Goal: Task Accomplishment & Management: Complete application form

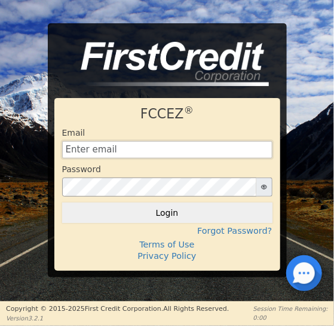
type input "[EMAIL_ADDRESS][DOMAIN_NAME]"
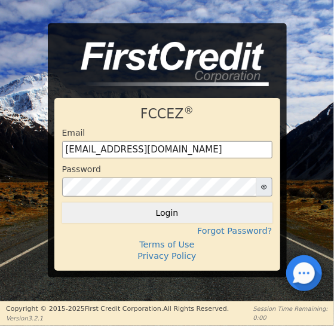
click at [172, 213] on button "Login" at bounding box center [167, 213] width 210 height 20
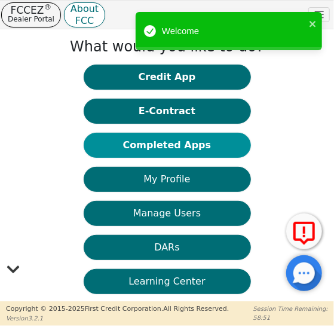
click at [156, 147] on button "Completed Apps" at bounding box center [167, 145] width 167 height 25
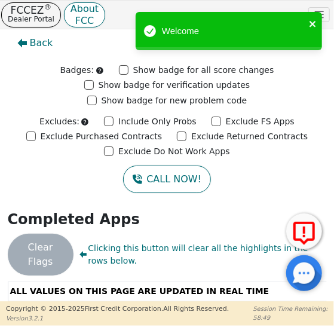
click at [313, 24] on icon "close" at bounding box center [313, 24] width 6 height 6
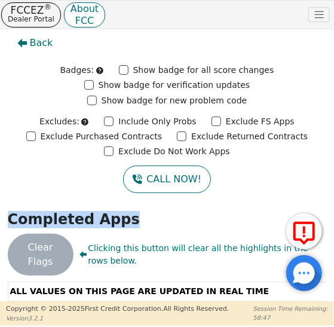
drag, startPoint x: 330, startPoint y: 164, endPoint x: 327, endPoint y: 210, distance: 46.1
click at [326, 227] on div "Back Badges: Show badge for all score changes Show badge for verification updat…" at bounding box center [167, 165] width 334 height 272
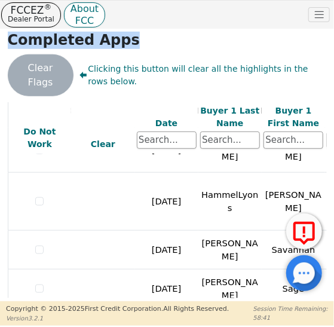
scroll to position [298, 0]
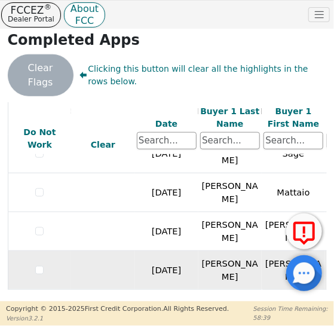
click at [75, 257] on td at bounding box center [102, 270] width 63 height 39
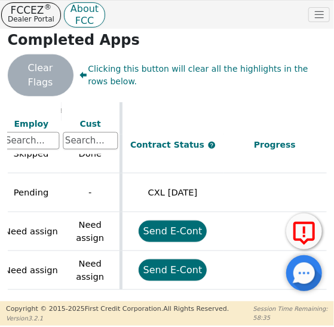
scroll to position [298, 575]
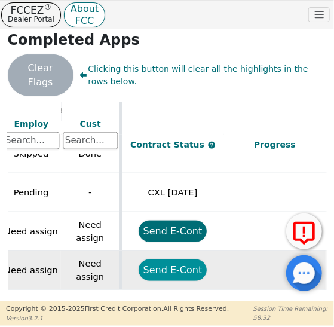
click at [175, 259] on button "Send E-Cont" at bounding box center [173, 270] width 69 height 22
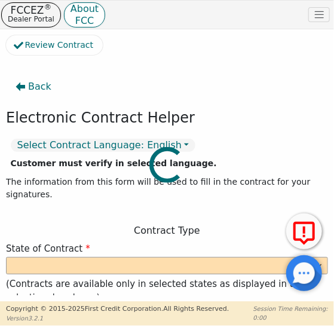
select select "y"
type input "Owner"
type input "[PERSON_NAME]"
type input "AIRFLOW ESSENTIALS"
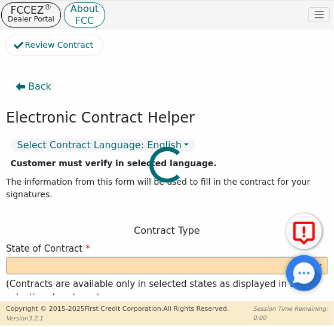
type input "[STREET_ADDRESS]"
type input "[GEOGRAPHIC_DATA]"
select select "CO"
type input "80239"
type input "[PERSON_NAME]"
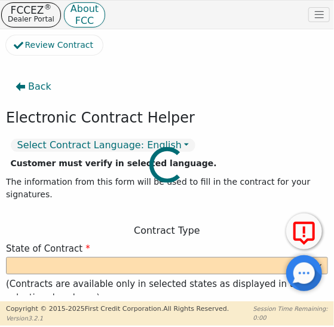
type input "[PERSON_NAME]"
type input "[EMAIL_ADDRESS][DOMAIN_NAME]"
type input "[PERSON_NAME]"
type input "[EMAIL_ADDRESS][DOMAIN_NAME]"
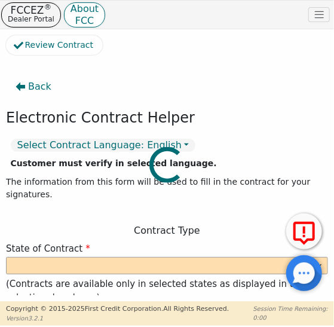
type input "[STREET_ADDRESS]"
type input "Canon City"
select select "CO"
type input "81212"
type input "[DATE]"
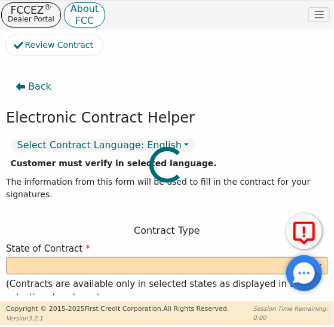
type input "22.99"
type input "[DATE]"
type input "48"
type input "0"
type input "3773.00"
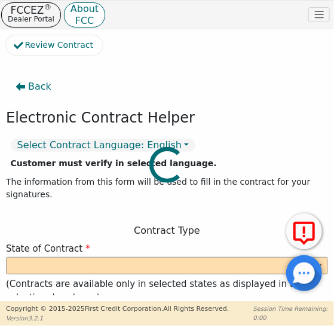
type input "0.00"
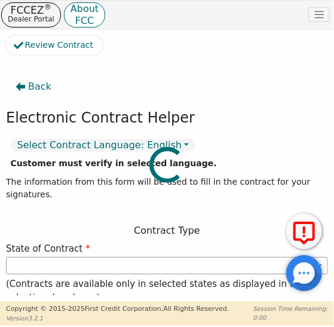
type input "3773.00"
select select "CO"
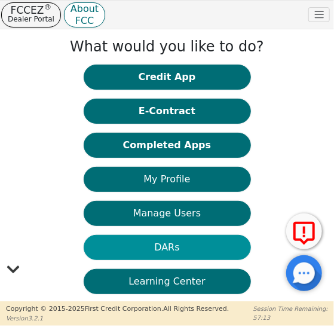
click at [167, 250] on button "DARs" at bounding box center [167, 247] width 167 height 25
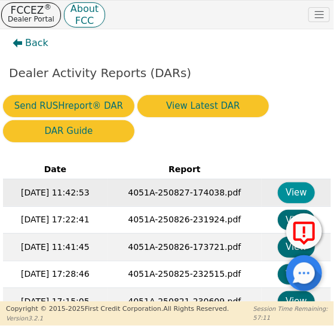
click at [288, 193] on button "View" at bounding box center [297, 192] width 38 height 21
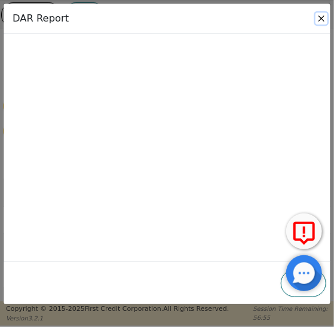
click at [323, 18] on button "Close" at bounding box center [322, 19] width 12 height 12
